Goal: Task Accomplishment & Management: Manage account settings

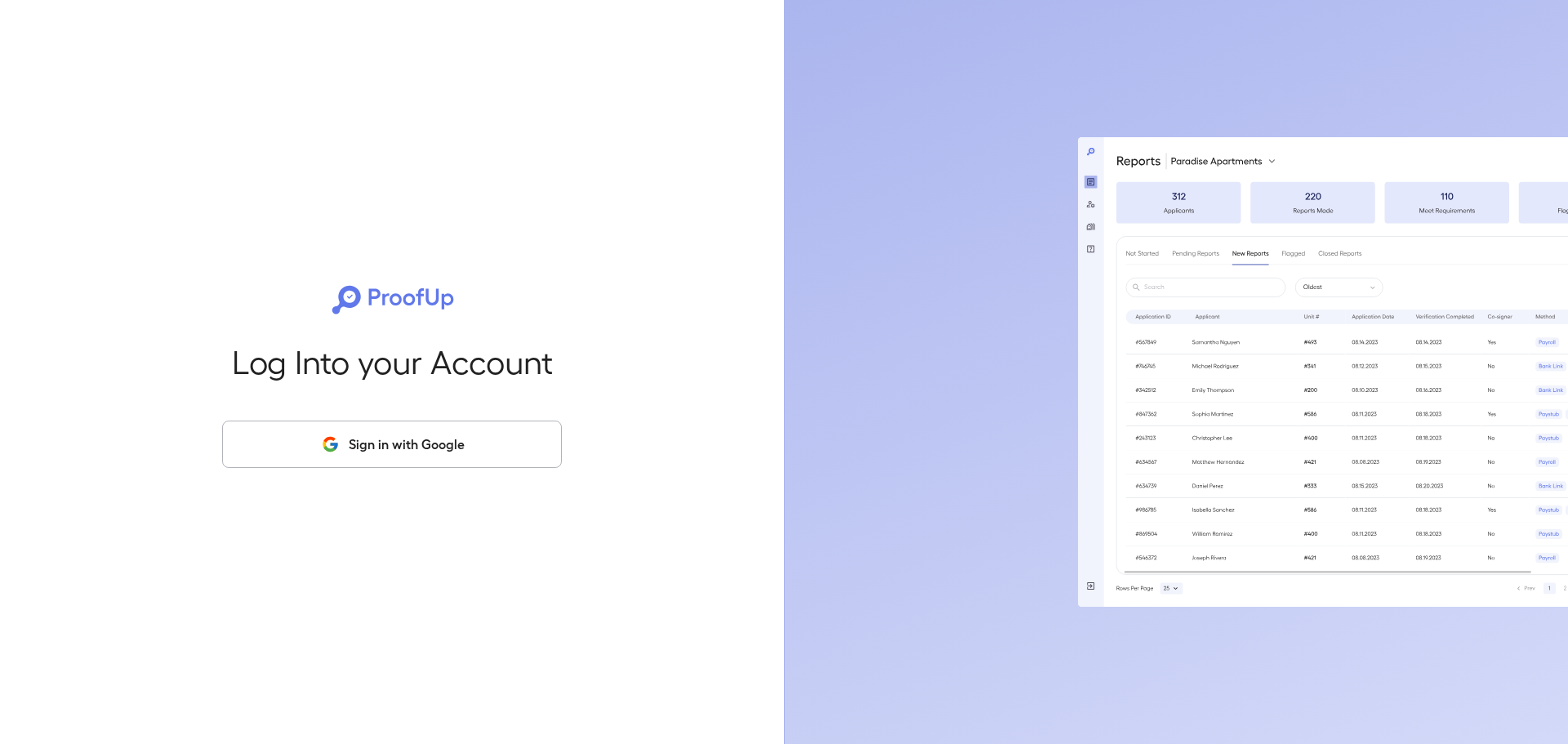
click at [401, 436] on button "Sign in with Google" at bounding box center [392, 444] width 340 height 47
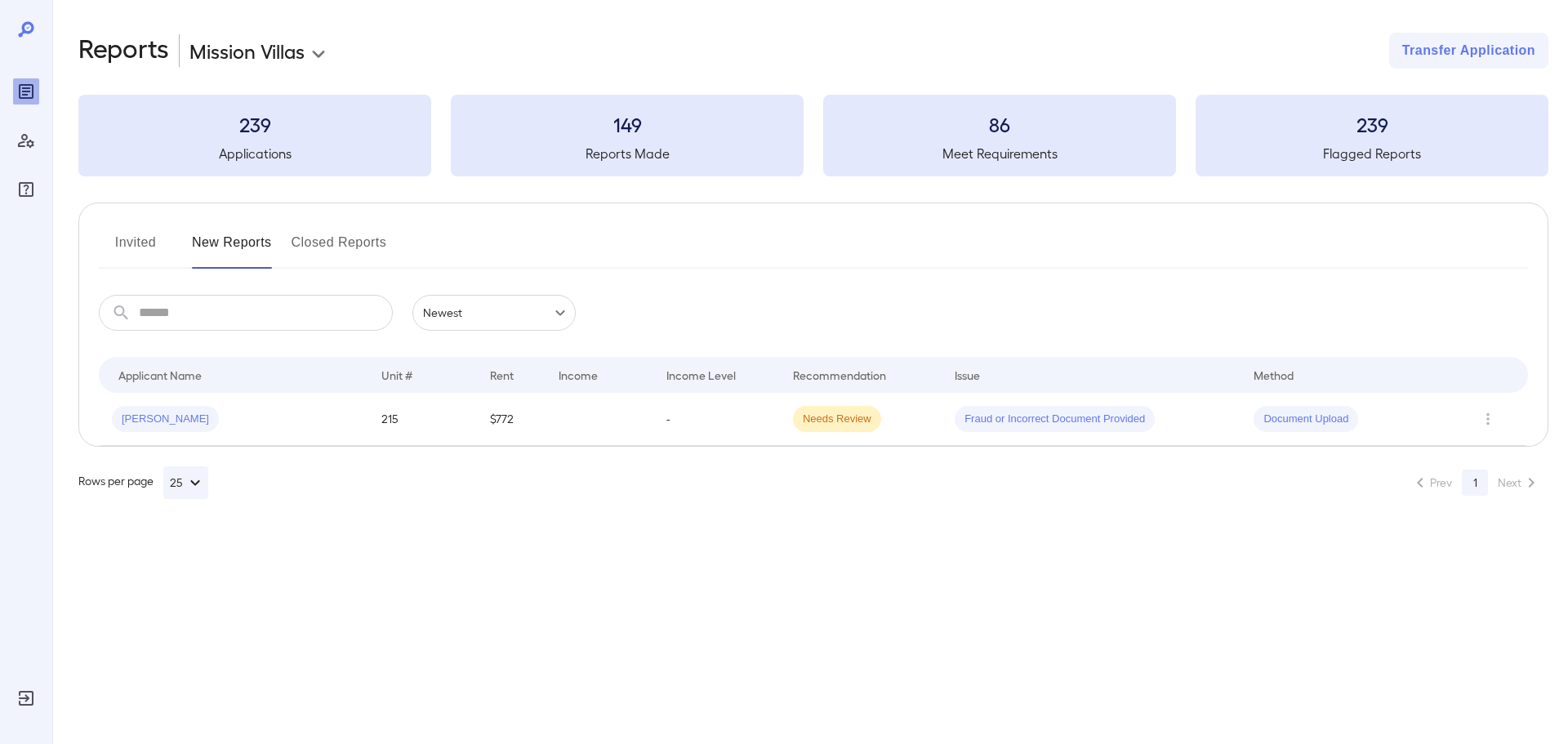
click at [137, 243] on button "Invited" at bounding box center [135, 248] width 73 height 39
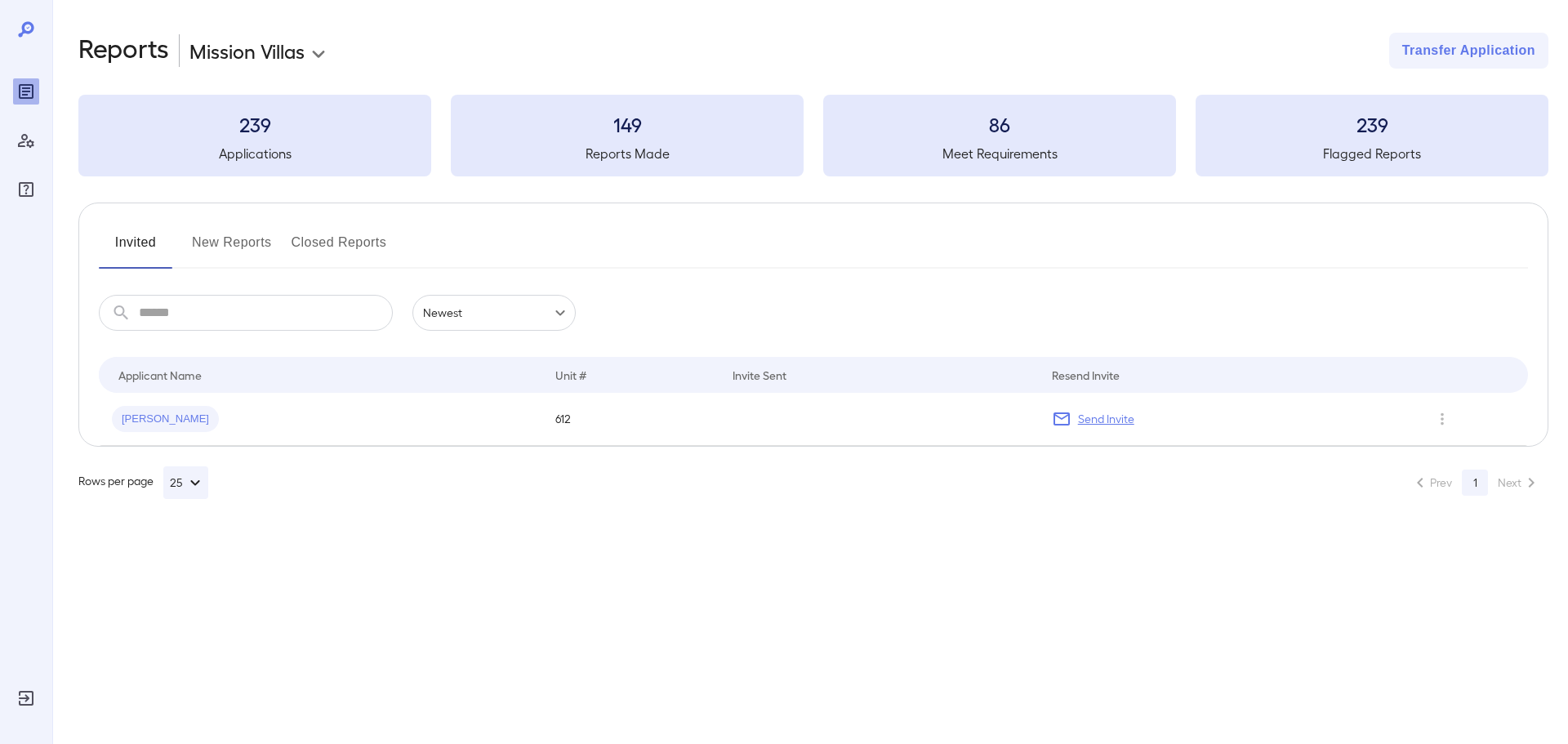
click at [223, 238] on button "New Reports" at bounding box center [232, 248] width 80 height 39
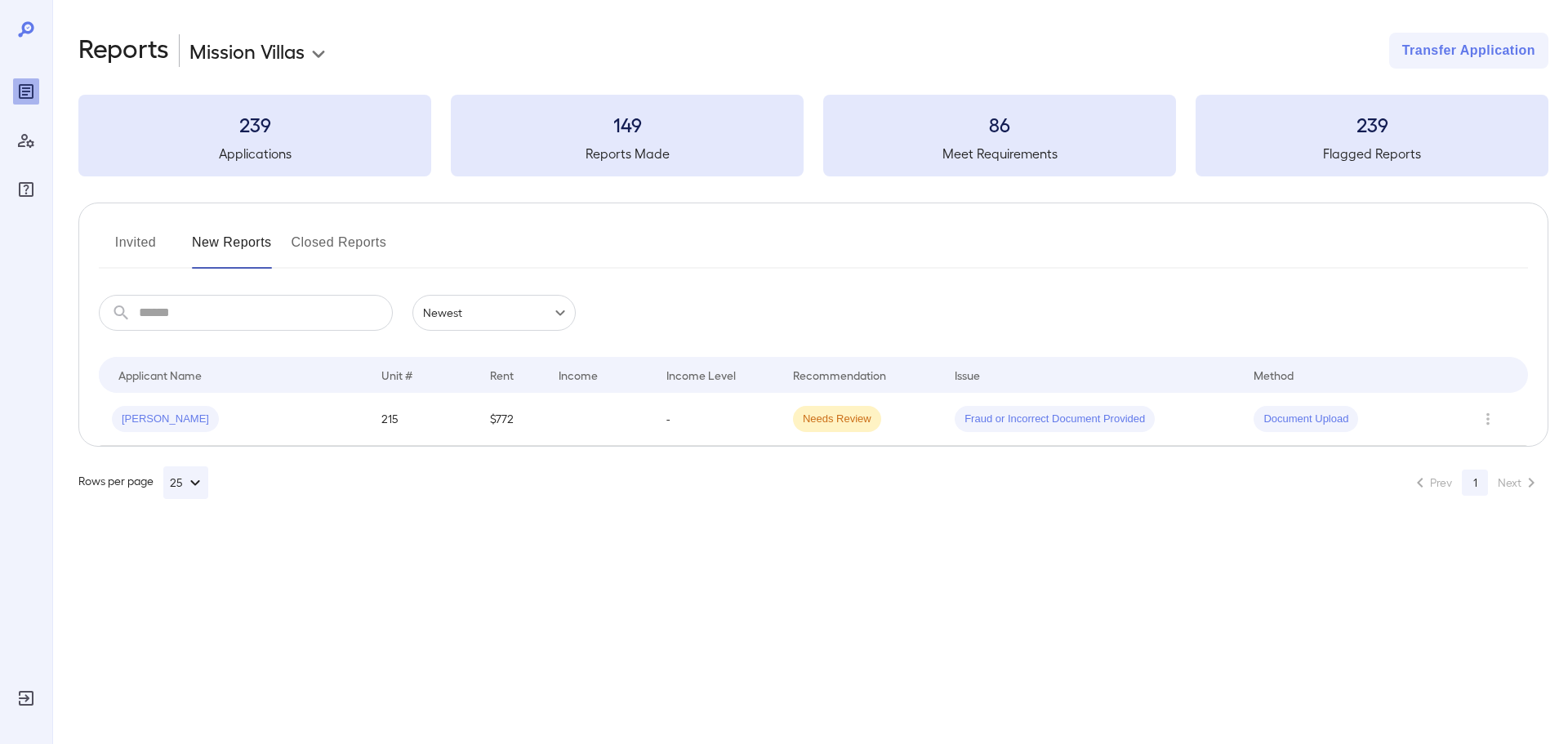
click at [559, 487] on div "Rows per page 25 Prev 1 Next" at bounding box center [814, 483] width 1470 height 33
click at [141, 246] on button "Invited" at bounding box center [135, 248] width 73 height 39
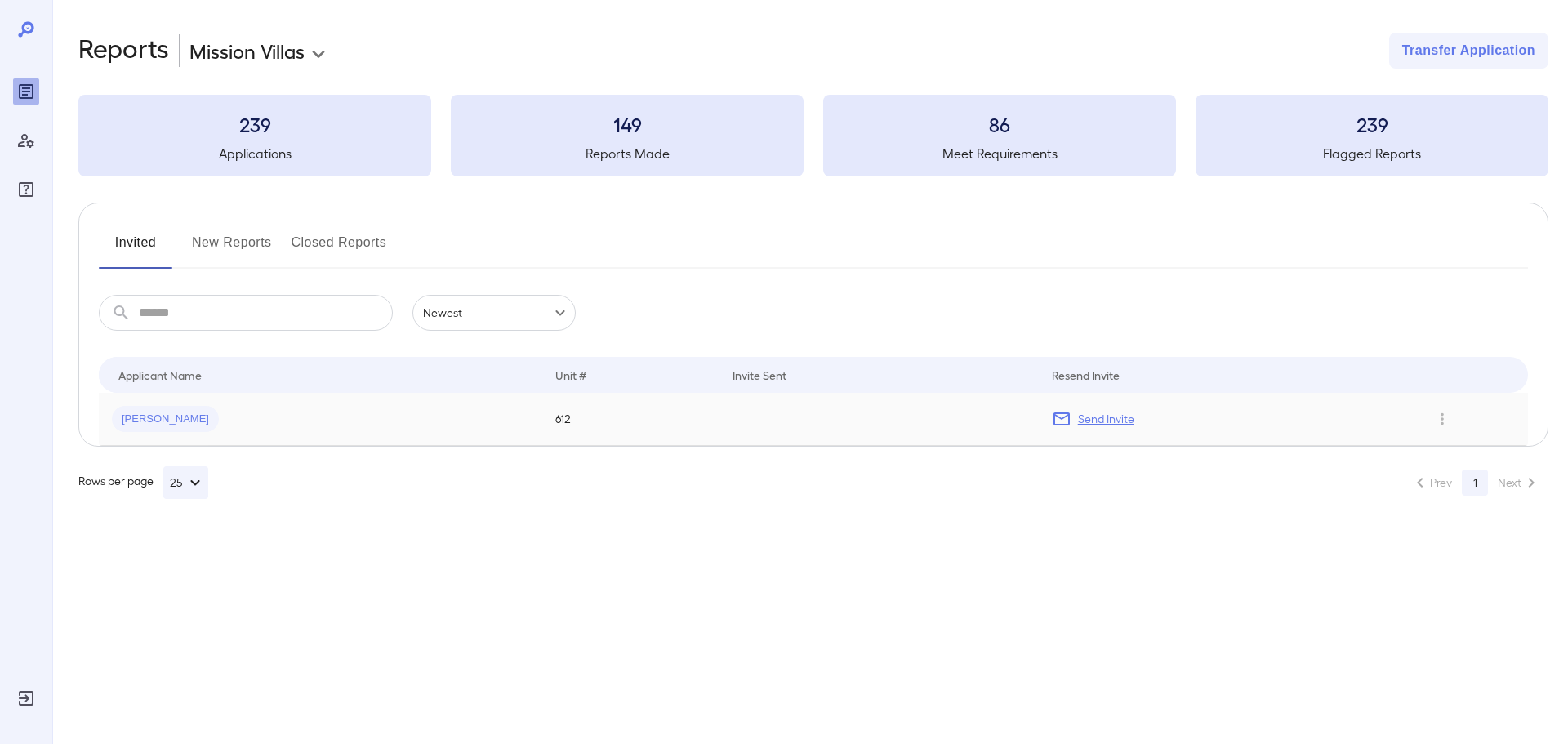
click at [400, 417] on div "[PERSON_NAME]" at bounding box center [320, 419] width 418 height 26
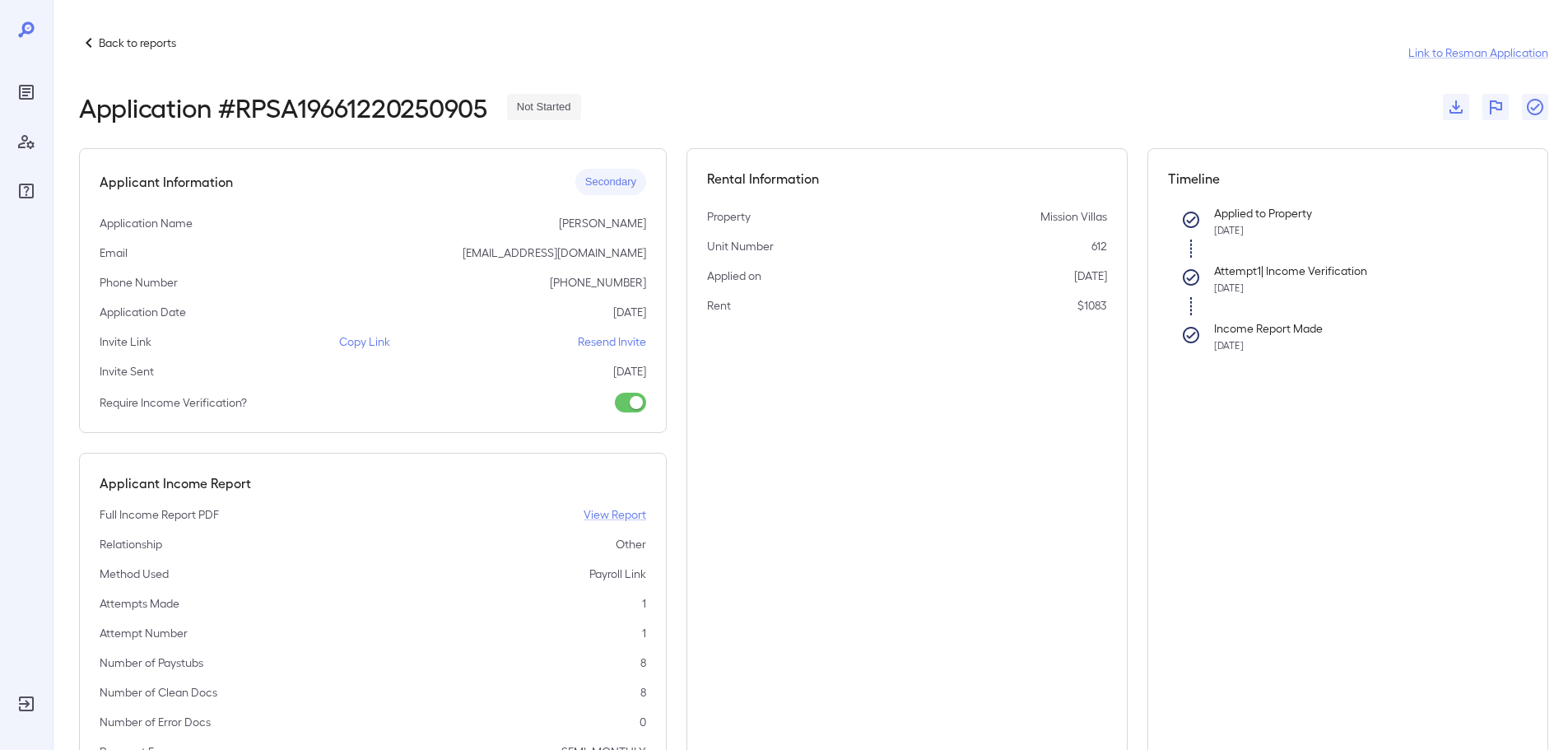
click at [87, 36] on icon at bounding box center [89, 43] width 20 height 20
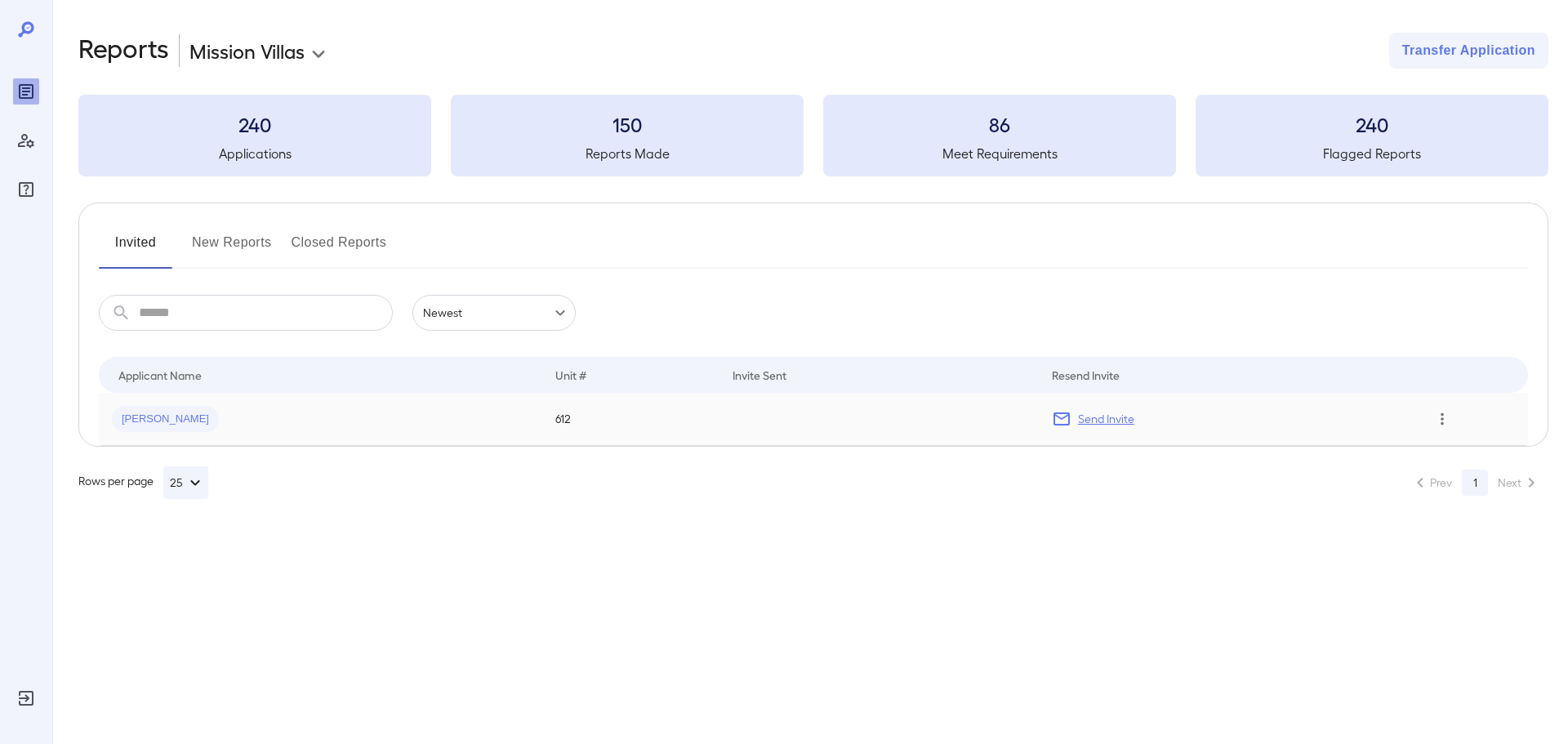
click at [1444, 422] on icon "Row Actions" at bounding box center [1443, 419] width 18 height 20
click at [1455, 480] on li "Remove Application" at bounding box center [1490, 478] width 129 height 26
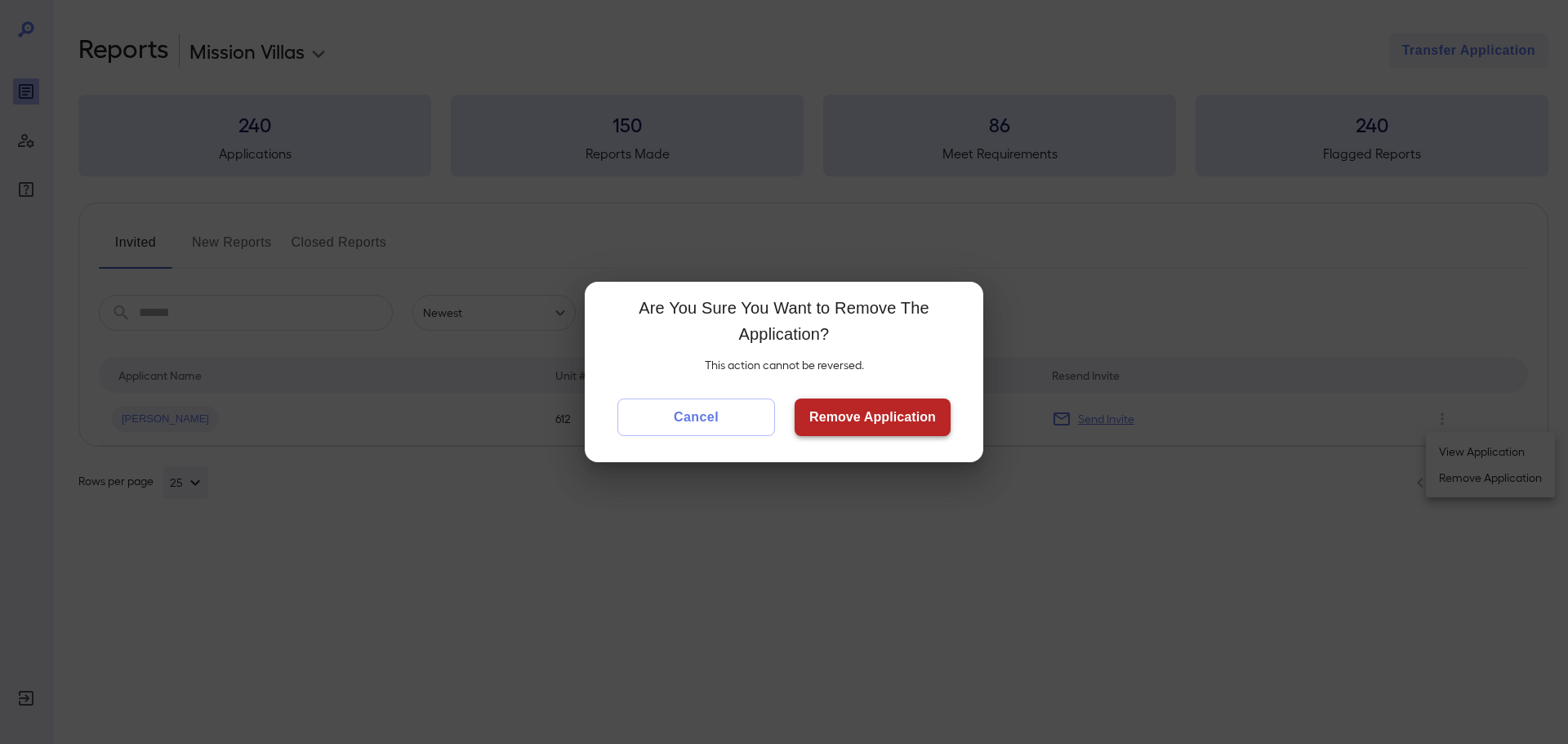
click at [878, 415] on button "Remove Application" at bounding box center [873, 417] width 156 height 37
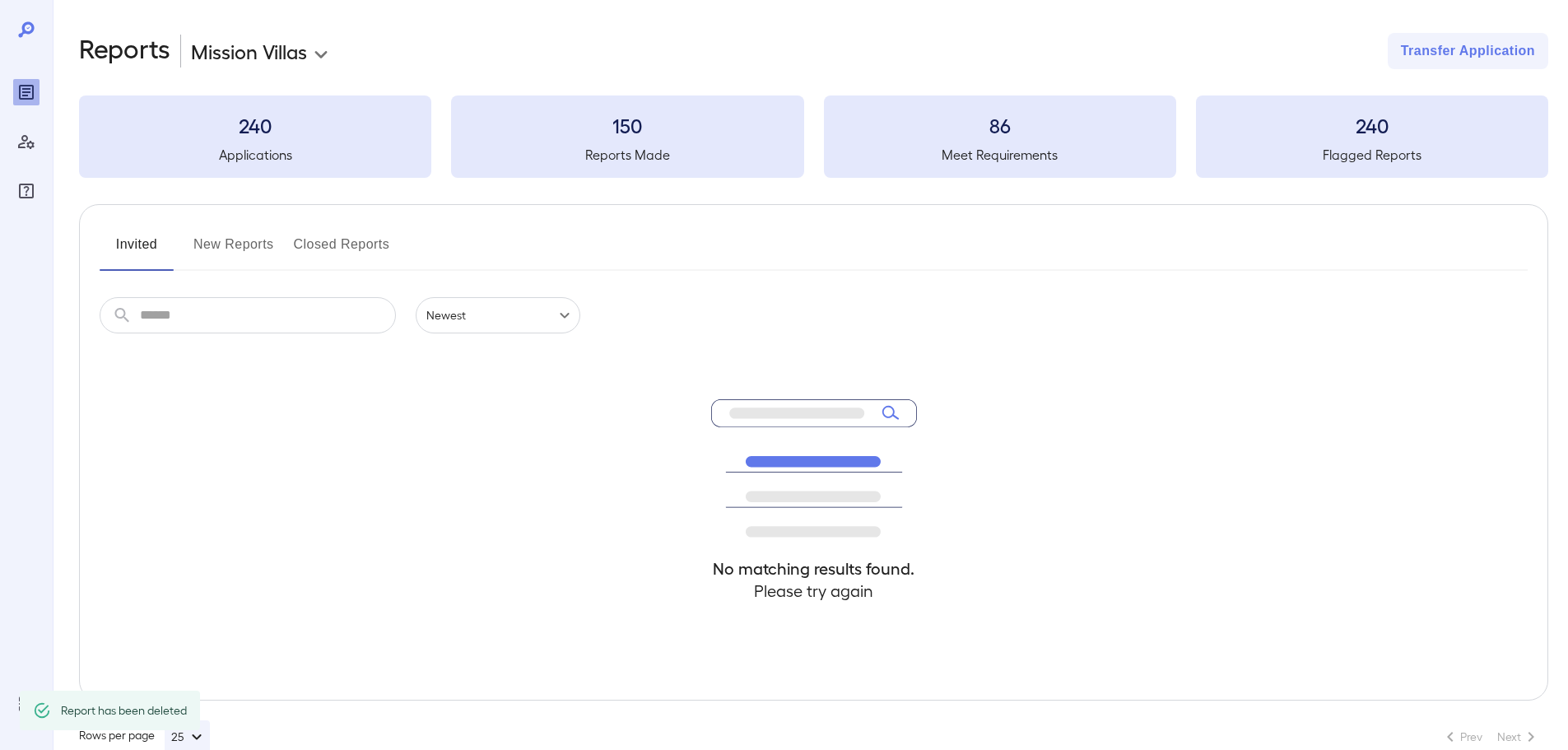
click at [253, 239] on button "New Reports" at bounding box center [234, 250] width 80 height 39
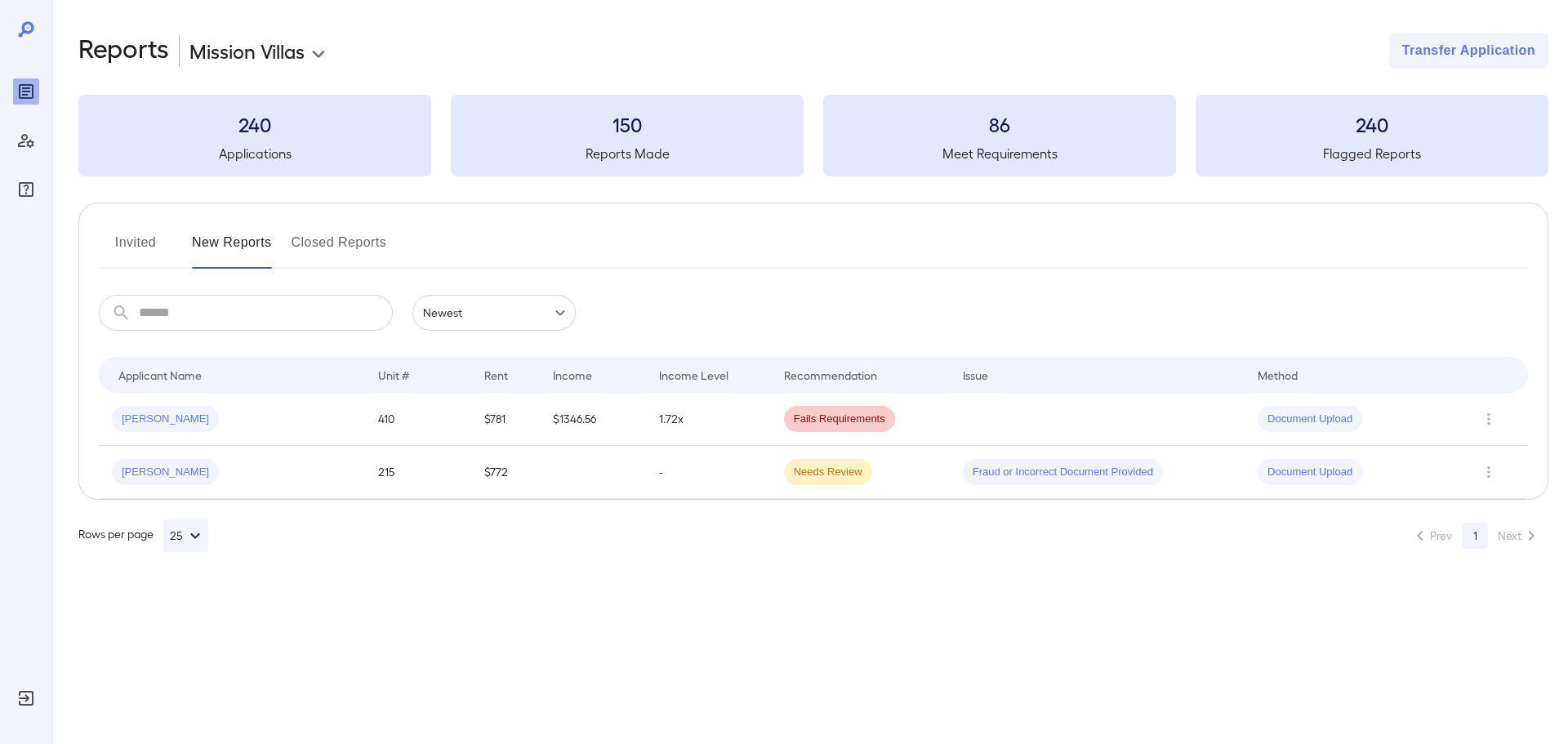
click at [768, 416] on td "1.72x" at bounding box center [709, 419] width 125 height 53
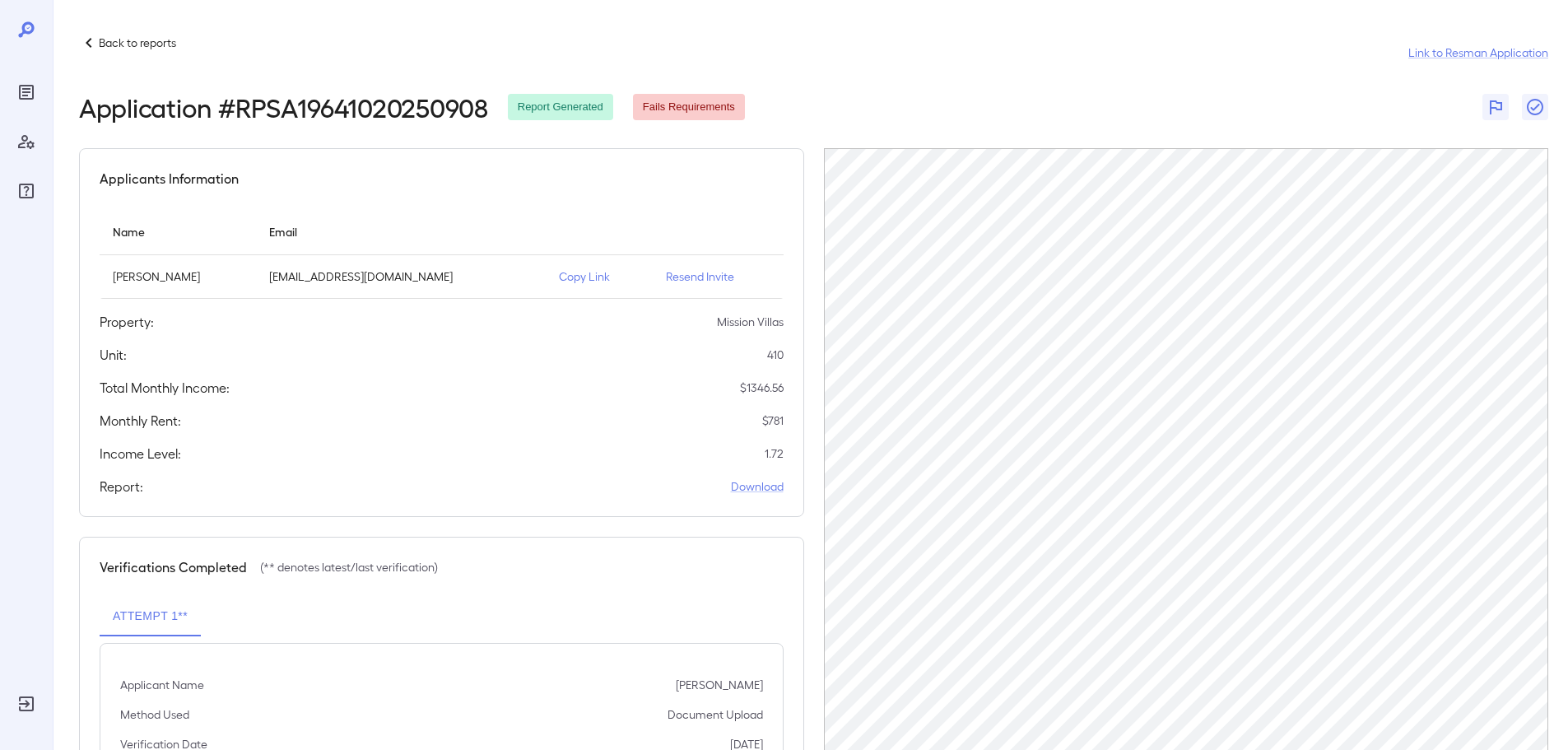
click at [83, 42] on icon at bounding box center [89, 43] width 20 height 20
